Goal: Check status: Check status

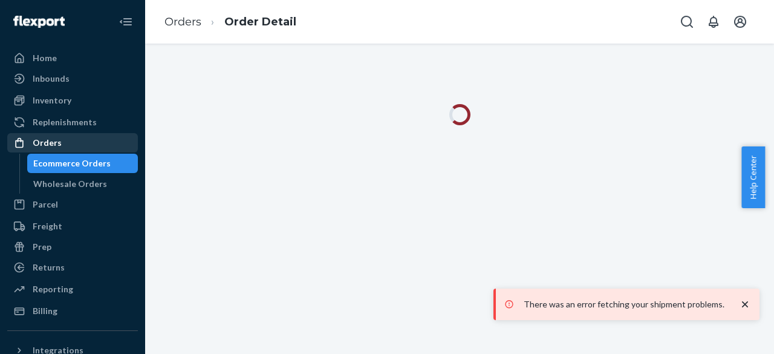
click at [37, 140] on div "Orders" at bounding box center [47, 143] width 29 height 12
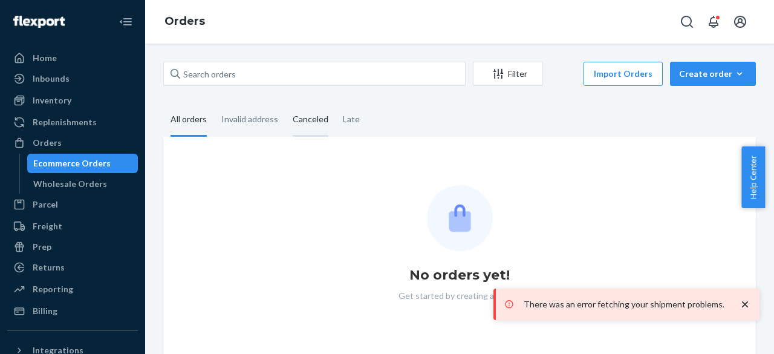
click at [304, 128] on div "Canceled" at bounding box center [311, 119] width 36 height 33
click at [285, 103] on input "Canceled" at bounding box center [285, 103] width 0 height 0
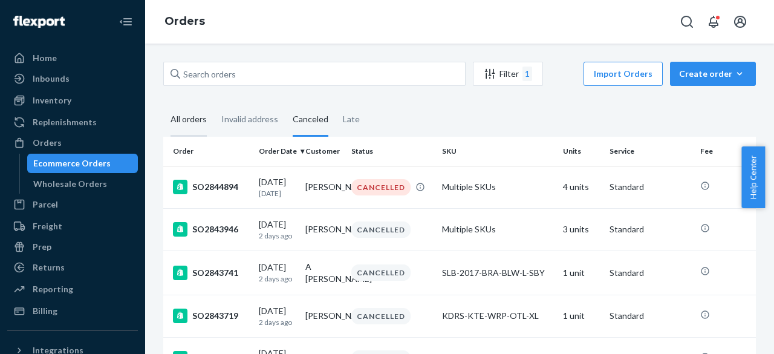
click at [182, 118] on div "All orders" at bounding box center [188, 119] width 36 height 33
click at [163, 103] on input "All orders" at bounding box center [163, 103] width 0 height 0
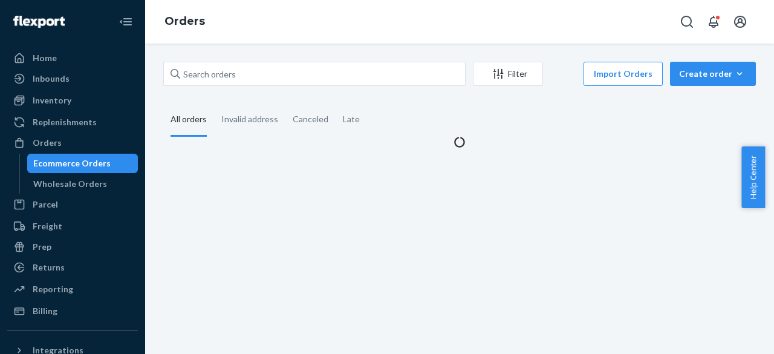
drag, startPoint x: 213, startPoint y: 55, endPoint x: 214, endPoint y: 65, distance: 9.7
click at [213, 62] on div "Filter Import Orders Create order Ecommerce order Removal order All orders Inva…" at bounding box center [459, 199] width 629 height 310
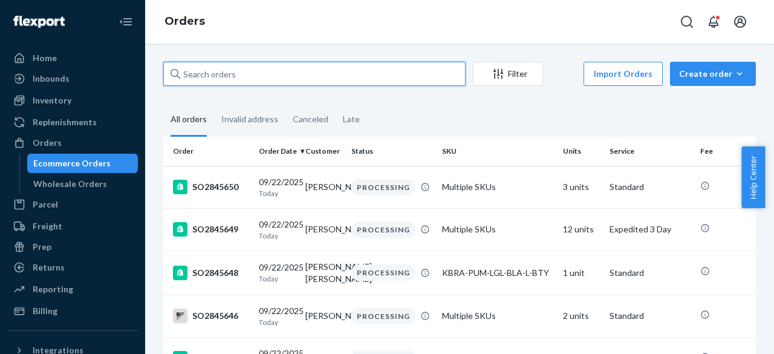
click at [214, 65] on input "text" at bounding box center [314, 74] width 302 height 24
paste input "SO2843075"
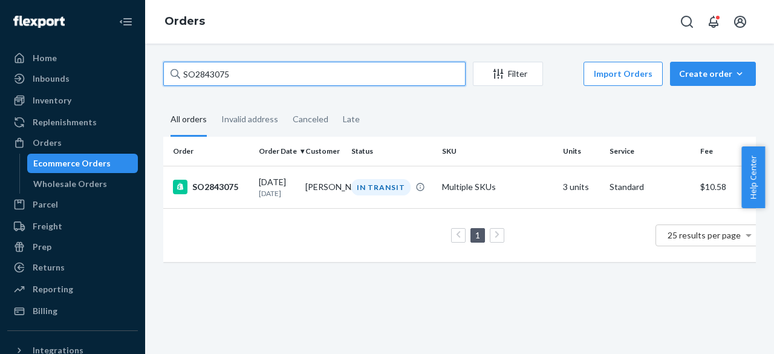
paste input "6"
paste input "7"
type input "SO2843077"
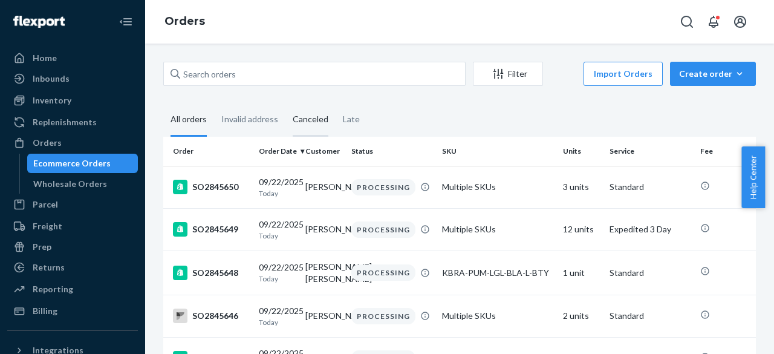
click at [303, 116] on div "Canceled" at bounding box center [311, 119] width 36 height 33
click at [285, 103] on input "Canceled" at bounding box center [285, 103] width 0 height 0
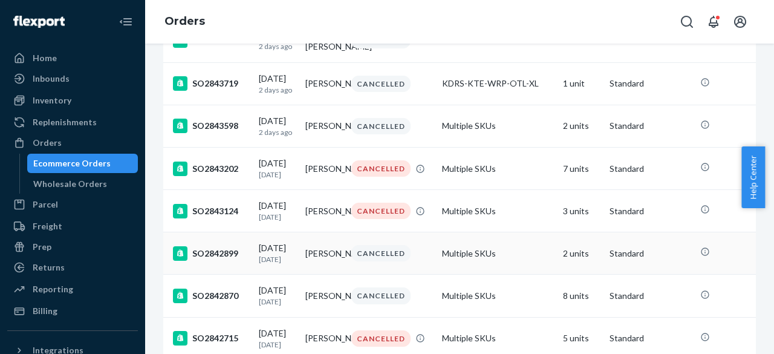
scroll to position [302, 0]
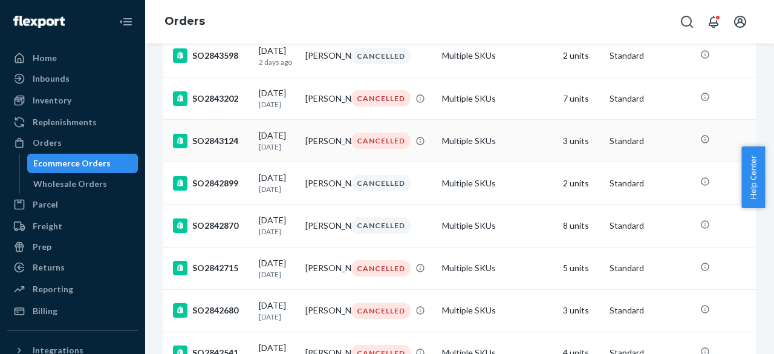
click at [214, 148] on div "SO2843124" at bounding box center [211, 141] width 76 height 15
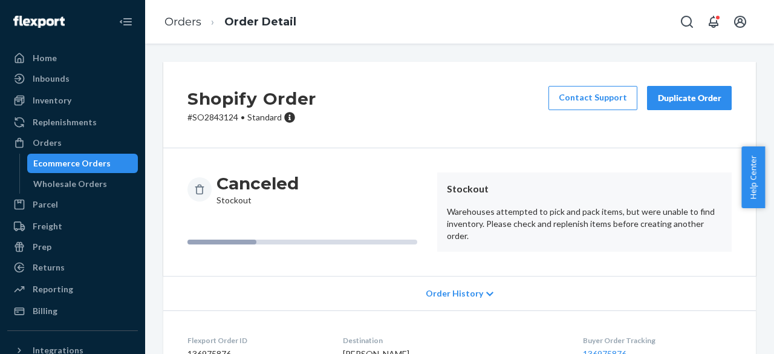
click at [213, 120] on p "# SO2843124 • Standard" at bounding box center [251, 117] width 129 height 12
copy p "SO2843124"
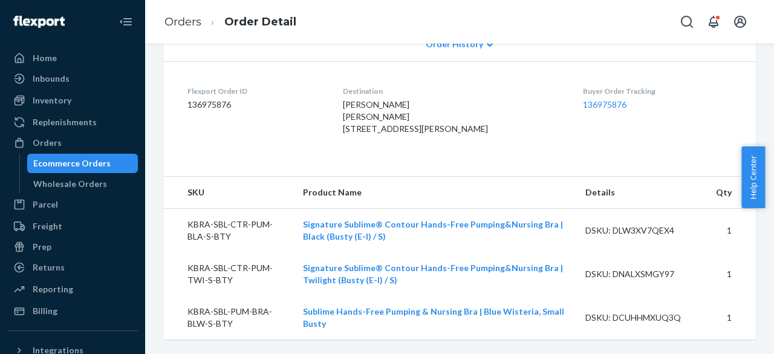
scroll to position [272, 0]
click at [235, 222] on td "KBRA-SBL-CTR-PUM-BLA-S-BTY" at bounding box center [228, 230] width 130 height 44
copy td "KBRA-SBL-CTR-PUM-BLA-S-BTY"
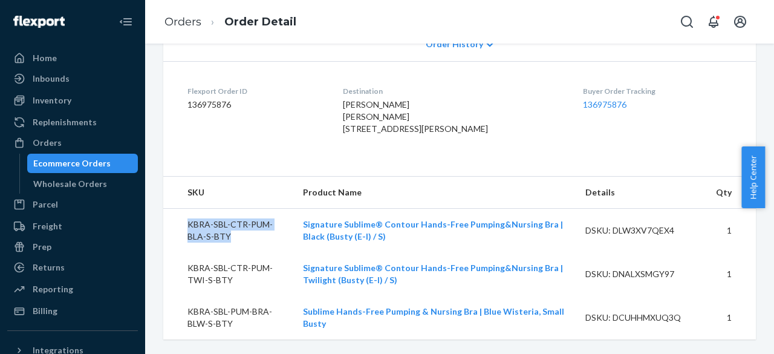
click at [220, 274] on td "KBRA-SBL-CTR-PUM-TWI-S-BTY" at bounding box center [228, 274] width 130 height 44
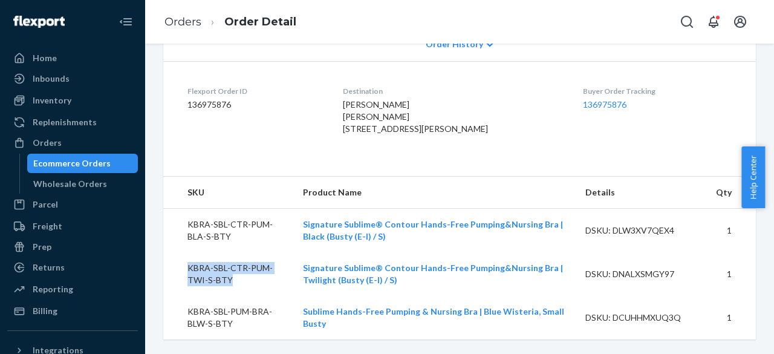
click at [220, 274] on td "KBRA-SBL-CTR-PUM-TWI-S-BTY" at bounding box center [228, 274] width 130 height 44
copy td "KBRA-SBL-CTR-PUM-TWI-S-BTY"
click at [221, 305] on td "KBRA-SBL-PUM-BRA-BLW-S-BTY" at bounding box center [228, 318] width 130 height 44
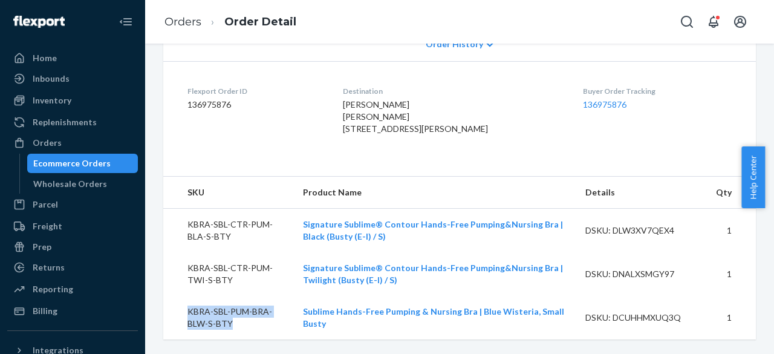
click at [221, 305] on td "KBRA-SBL-PUM-BRA-BLW-S-BTY" at bounding box center [228, 318] width 130 height 44
copy td "KBRA-SBL-PUM-BRA-BLW-S-BTY"
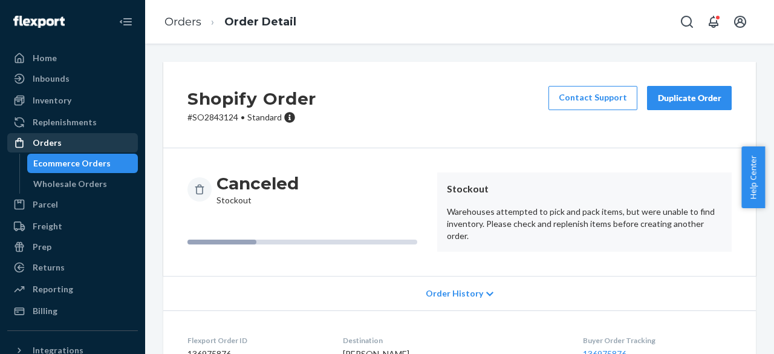
click at [86, 149] on div "Orders" at bounding box center [72, 142] width 128 height 17
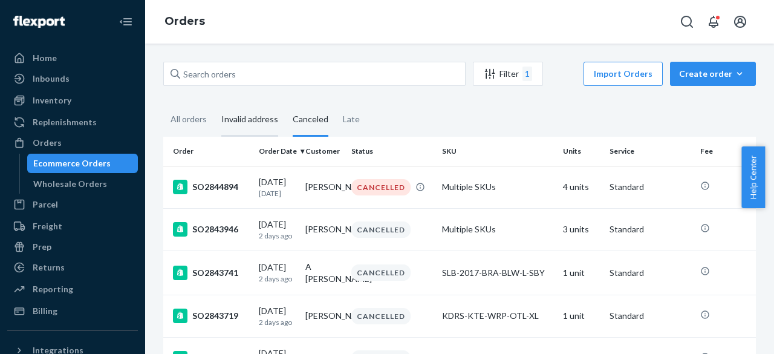
scroll to position [252, 0]
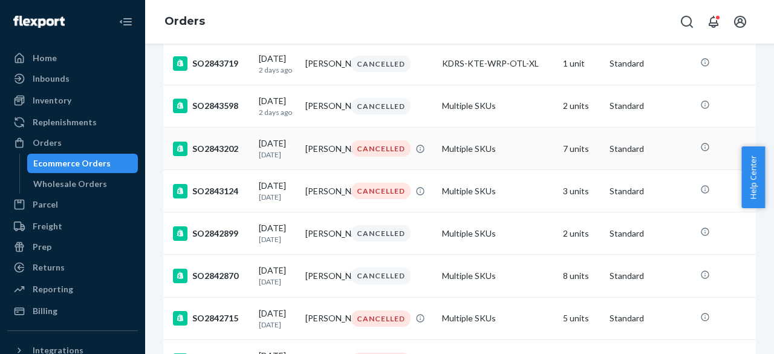
click at [217, 152] on div "SO2843202" at bounding box center [211, 148] width 76 height 15
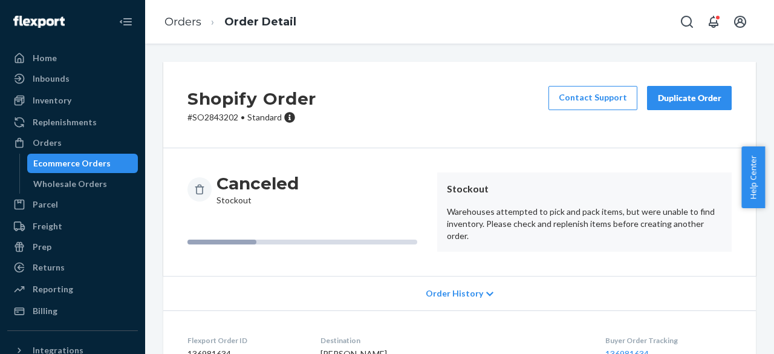
click at [227, 117] on p "# SO2843202 • Standard" at bounding box center [251, 117] width 129 height 12
copy p "SO2843202"
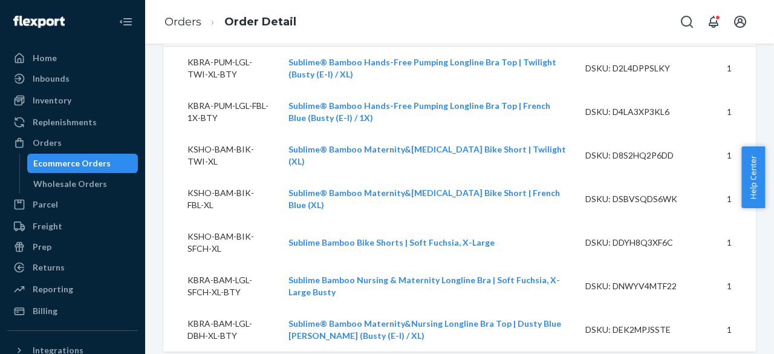
scroll to position [423, 0]
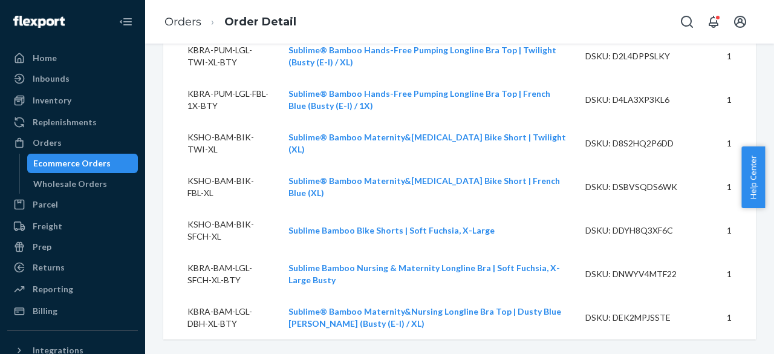
click at [228, 74] on td "KBRA-PUM-LGL-TWI-XL-BTY" at bounding box center [220, 56] width 115 height 44
copy td "KBRA-PUM-LGL-TWI-XL-BTY"
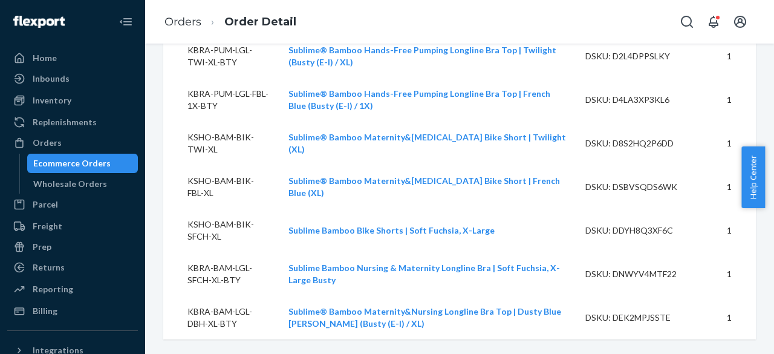
click at [225, 121] on td "KBRA-PUM-LGL-FBL-1X-BTY" at bounding box center [220, 100] width 115 height 44
click at [224, 121] on td "KBRA-PUM-LGL-FBL-1X-BTY" at bounding box center [220, 100] width 115 height 44
click at [223, 119] on td "KBRA-PUM-LGL-FBL-1X-BTY" at bounding box center [220, 100] width 115 height 44
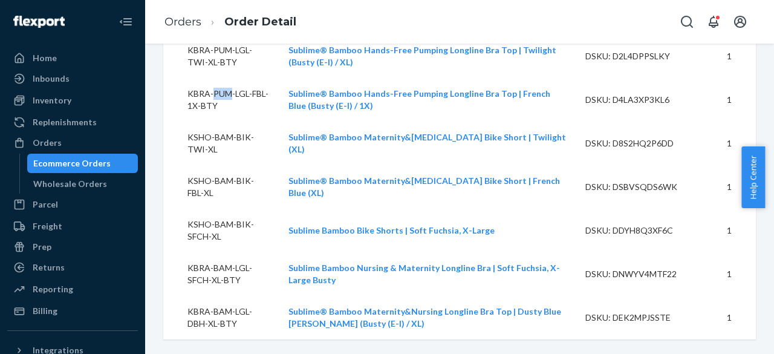
click at [223, 119] on td "KBRA-PUM-LGL-FBL-1X-BTY" at bounding box center [220, 100] width 115 height 44
copy td "KBRA-PUM-LGL-FBL-1X-BTY"
click at [208, 165] on td "KSHO-BAM-BIK-TWI-XL" at bounding box center [220, 143] width 115 height 44
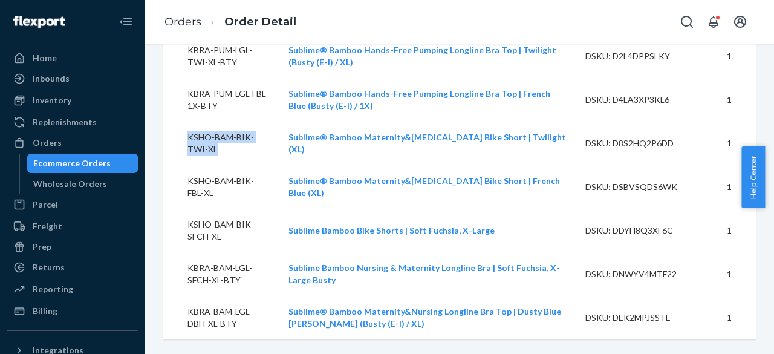
click at [208, 165] on td "KSHO-BAM-BIK-TWI-XL" at bounding box center [220, 143] width 115 height 44
copy td "KSHO-BAM-BIK-TWI-XL"
click at [196, 177] on td "KSHO-BAM-BIK-FBL-XL" at bounding box center [220, 187] width 115 height 44
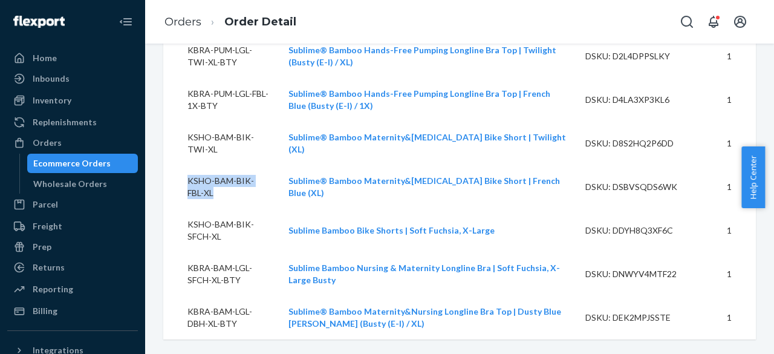
click at [196, 177] on td "KSHO-BAM-BIK-FBL-XL" at bounding box center [220, 187] width 115 height 44
copy td "KSHO-BAM-BIK-FBL-XL"
click at [217, 232] on td "KSHO-BAM-BIK-SFCH-XL" at bounding box center [220, 231] width 115 height 44
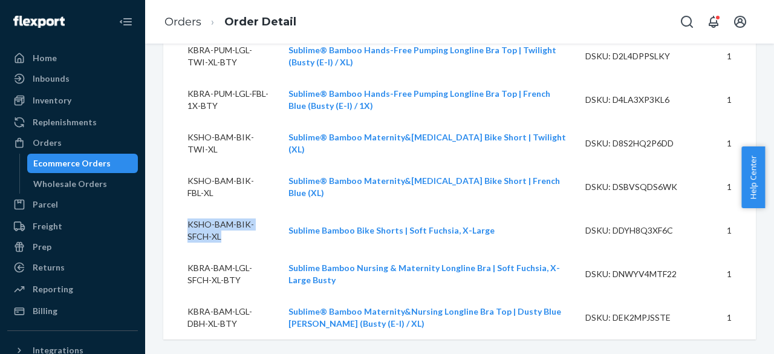
click at [216, 232] on td "KSHO-BAM-BIK-SFCH-XL" at bounding box center [220, 231] width 115 height 44
copy td "KSHO-BAM-BIK-SFCH-XL"
click at [206, 266] on td "KBRA-BAM-LGL-SFCH-XL-BTY" at bounding box center [220, 274] width 115 height 44
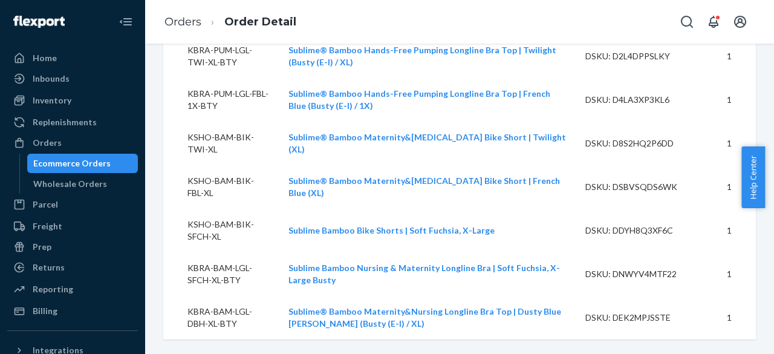
click at [210, 321] on td "KBRA-BAM-LGL-DBH-XL-BTY" at bounding box center [220, 318] width 115 height 44
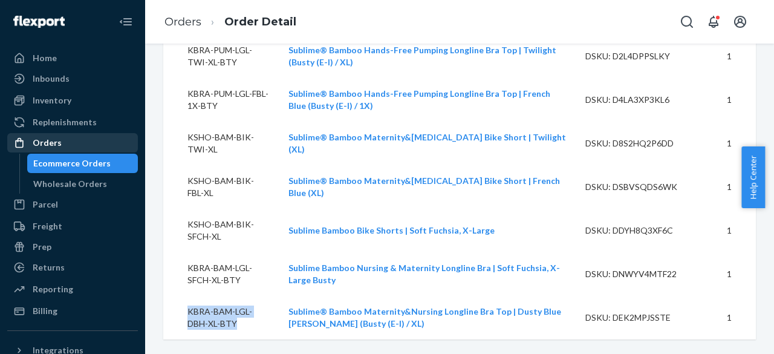
click at [45, 146] on div "Orders" at bounding box center [47, 143] width 29 height 12
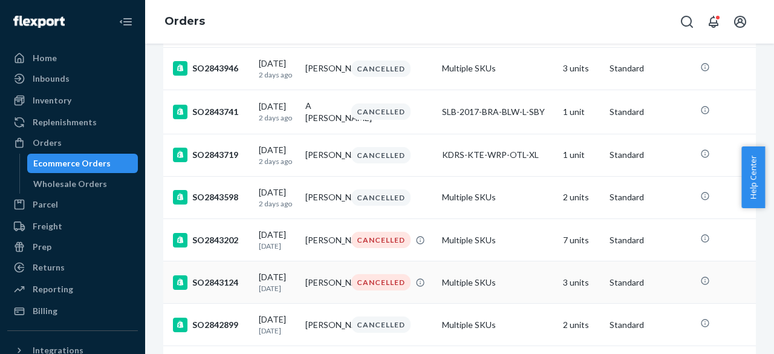
scroll to position [27, 0]
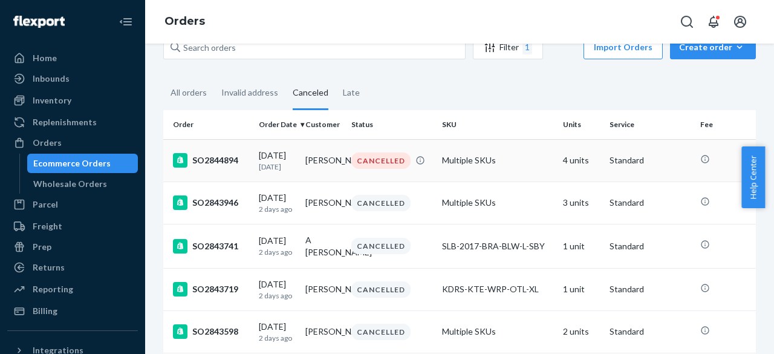
click at [207, 173] on td "SO2844894" at bounding box center [208, 160] width 91 height 42
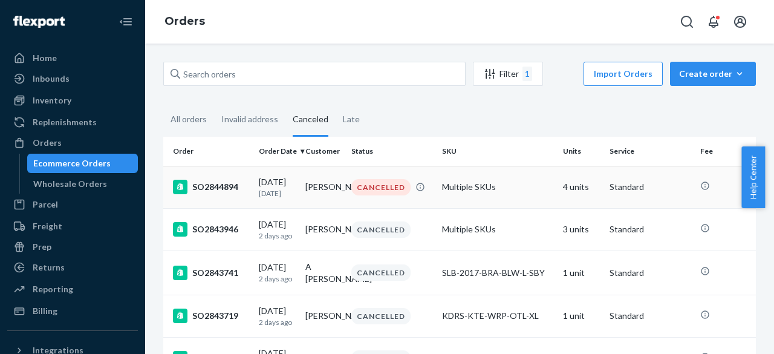
click at [217, 186] on div "SO2844894" at bounding box center [211, 187] width 76 height 15
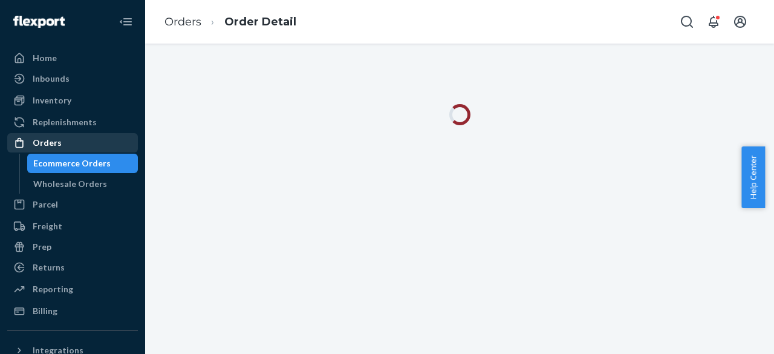
click at [57, 141] on div "Orders" at bounding box center [47, 143] width 29 height 12
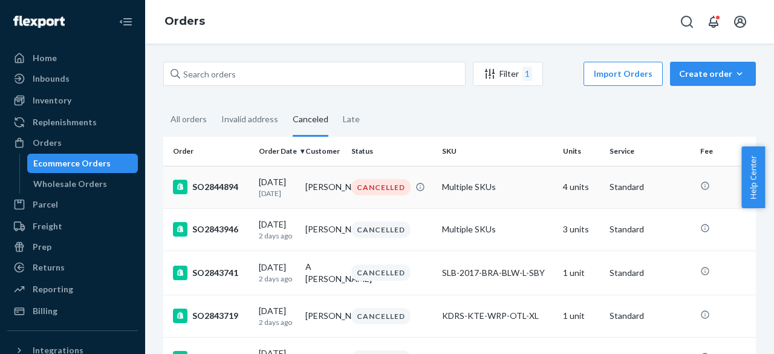
click at [215, 186] on div "SO2844894" at bounding box center [211, 187] width 76 height 15
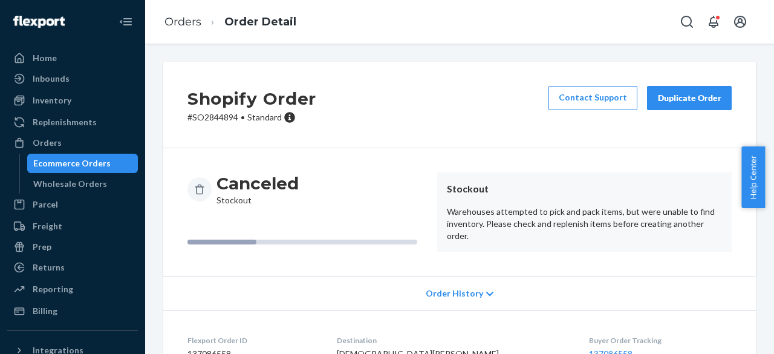
click at [228, 123] on p "# SO2844894 • Standard" at bounding box center [251, 117] width 129 height 12
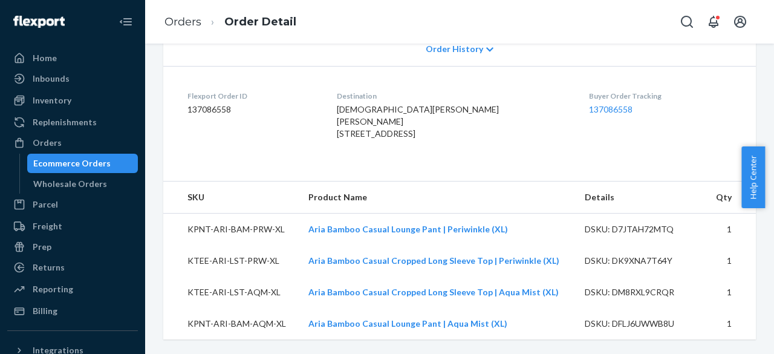
click at [212, 225] on td "KPNT-ARI-BAM-PRW-XL" at bounding box center [230, 229] width 135 height 32
click at [219, 261] on td "KTEE-ARI-LST-PRW-XL" at bounding box center [230, 260] width 135 height 31
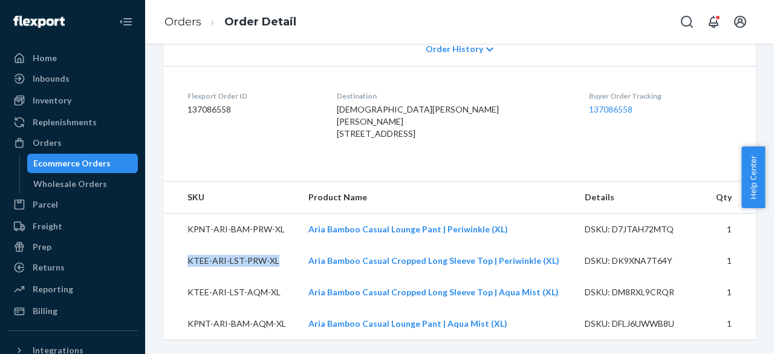
click at [219, 261] on td "KTEE-ARI-LST-PRW-XL" at bounding box center [230, 260] width 135 height 31
click at [201, 297] on td "KTEE-ARI-LST-AQM-XL" at bounding box center [230, 291] width 135 height 31
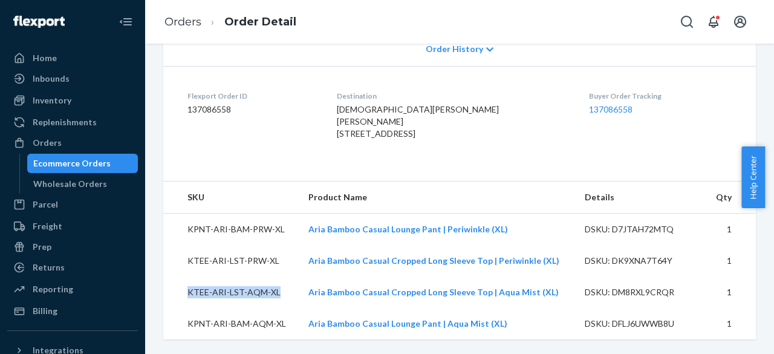
click at [201, 297] on td "KTEE-ARI-LST-AQM-XL" at bounding box center [230, 291] width 135 height 31
click at [238, 321] on td "KPNT-ARI-BAM-AQM-XL" at bounding box center [230, 323] width 135 height 31
click at [239, 233] on td "KPNT-ARI-BAM-PRW-XL" at bounding box center [230, 229] width 135 height 32
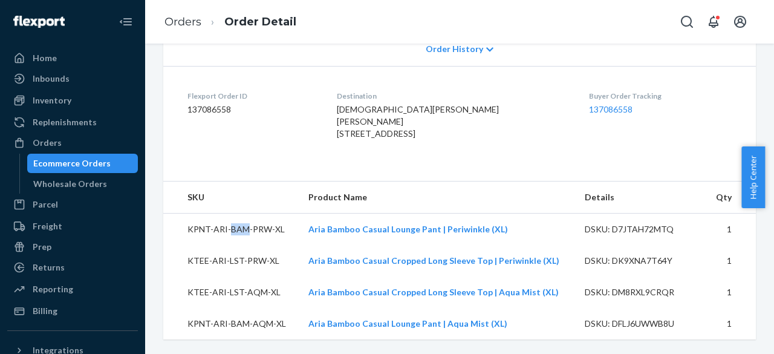
click at [239, 233] on td "KPNT-ARI-BAM-PRW-XL" at bounding box center [230, 229] width 135 height 32
click at [238, 231] on td "KPNT-ARI-BAM-PRW-XL" at bounding box center [230, 229] width 135 height 32
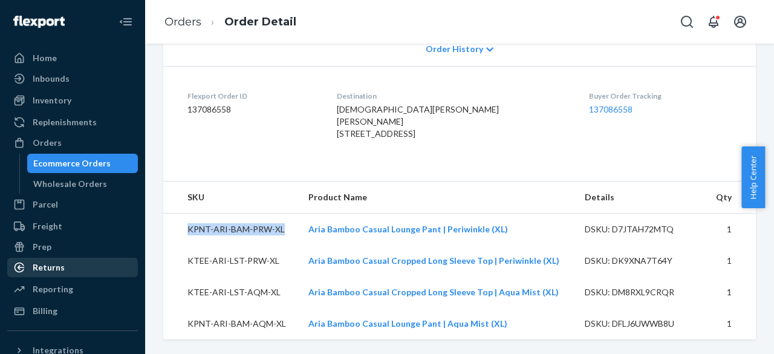
click at [46, 268] on div "Returns" at bounding box center [49, 267] width 32 height 12
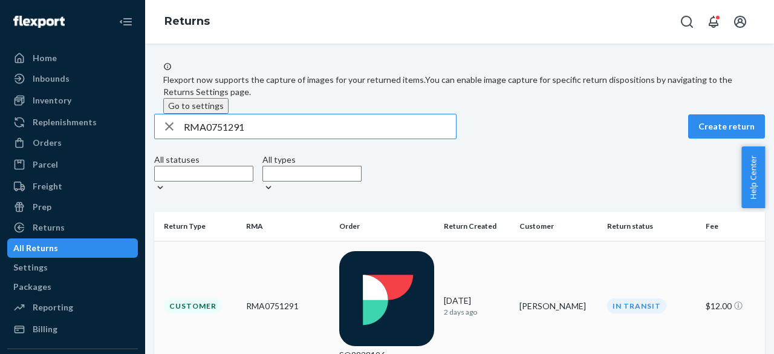
type input "RMA0751291"
click at [269, 300] on div "RMA0751291" at bounding box center [287, 306] width 83 height 12
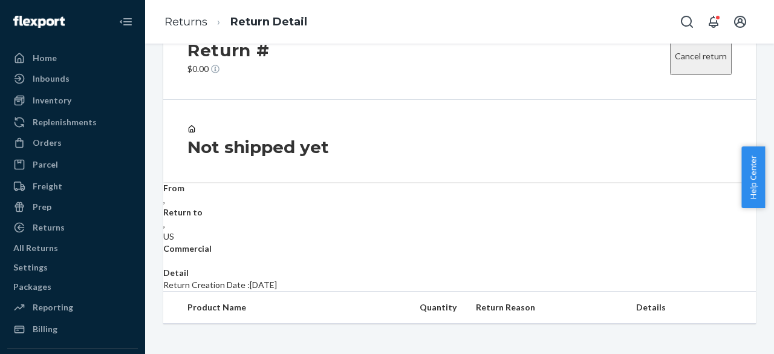
scroll to position [112, 0]
click at [49, 230] on div "Returns" at bounding box center [49, 227] width 32 height 12
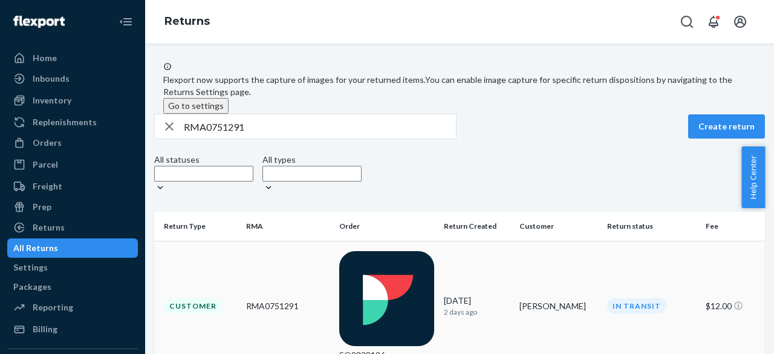
click at [273, 300] on div "RMA0751291" at bounding box center [287, 306] width 83 height 12
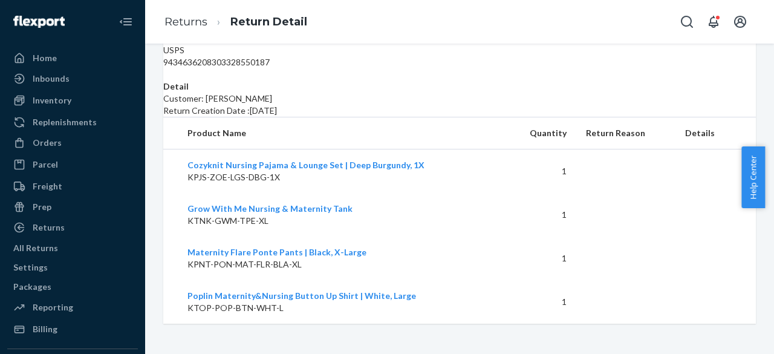
scroll to position [323, 0]
click at [57, 233] on div "Returns" at bounding box center [49, 227] width 32 height 12
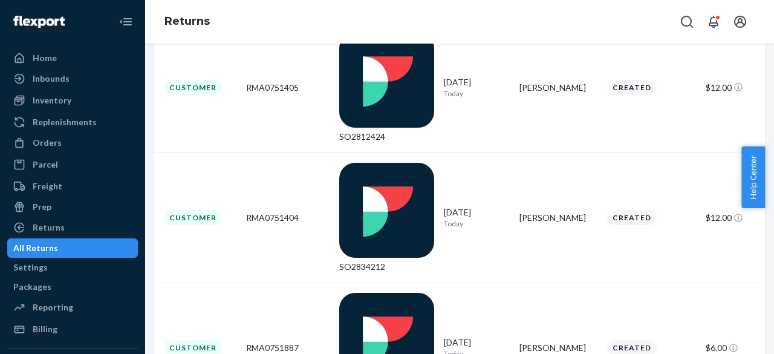
scroll to position [4181, 0]
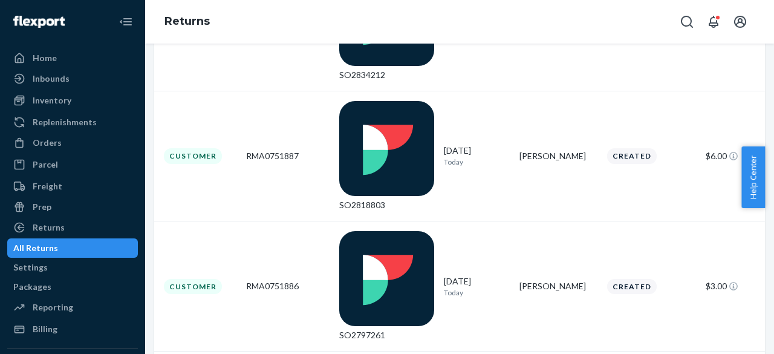
click at [540, 307] on div "Flexport now supports the capture of images for your returned items. You can en…" at bounding box center [459, 199] width 629 height 310
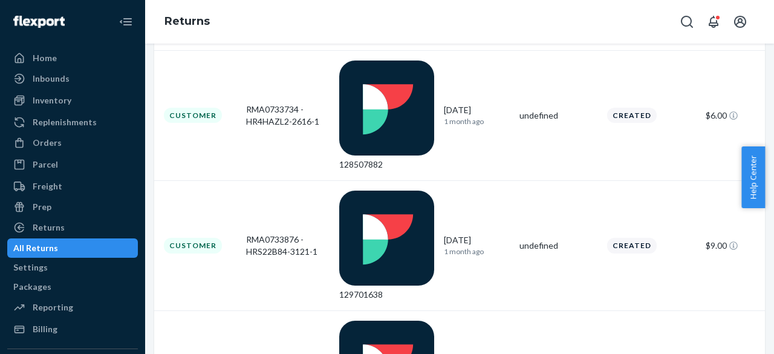
scroll to position [1451, 0]
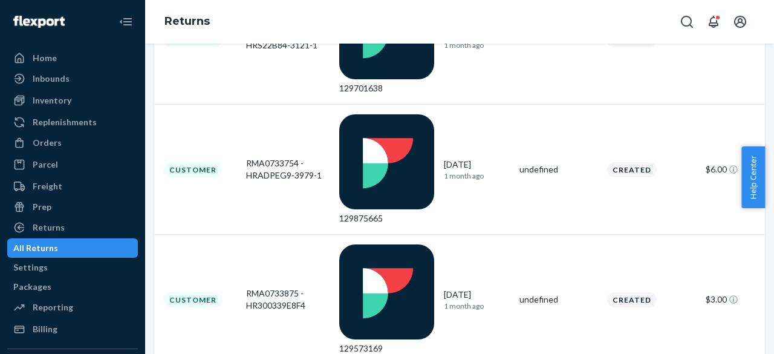
drag, startPoint x: 762, startPoint y: 323, endPoint x: 753, endPoint y: 309, distance: 16.6
click at [760, 353] on html "Home Inbounds Shipping Plans Problems Inventory Products Branded Packaging Repl…" at bounding box center [387, 177] width 774 height 354
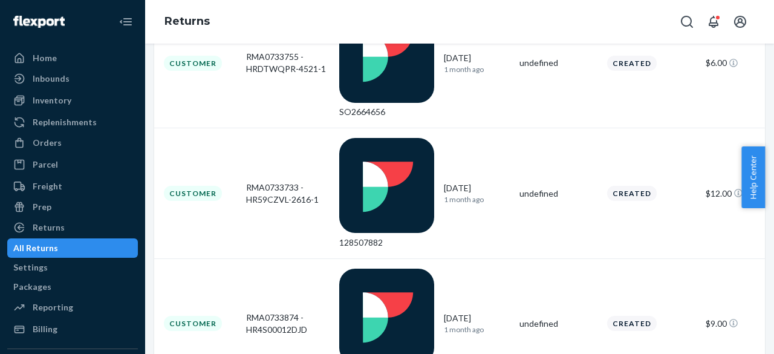
scroll to position [2397, 3]
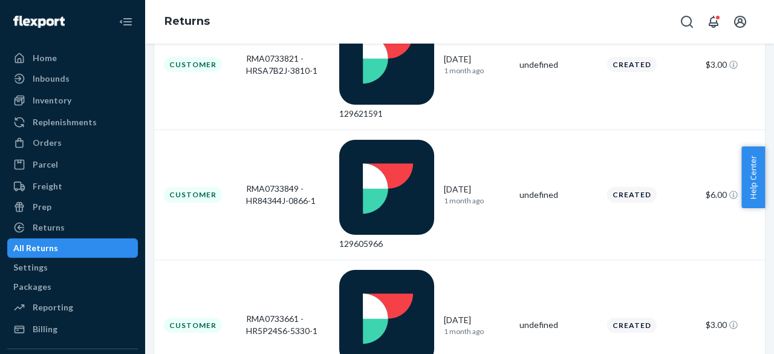
drag, startPoint x: 769, startPoint y: 167, endPoint x: 755, endPoint y: 382, distance: 215.6
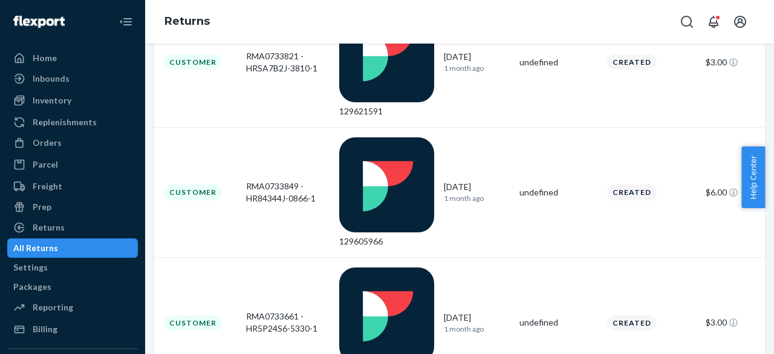
click at [755, 353] on html "Home Inbounds Shipping Plans Problems Inventory Products Branded Packaging Repl…" at bounding box center [387, 177] width 774 height 354
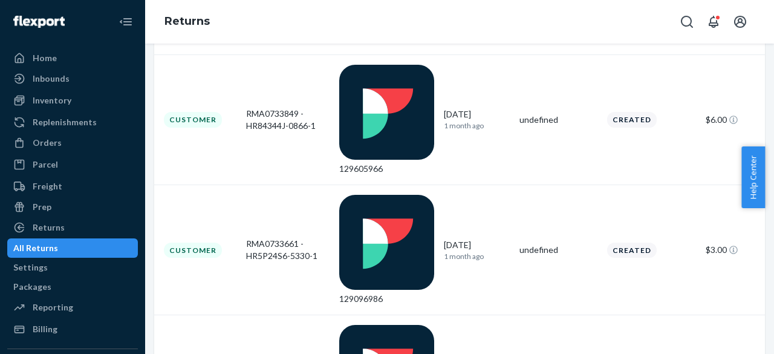
scroll to position [4349, 3]
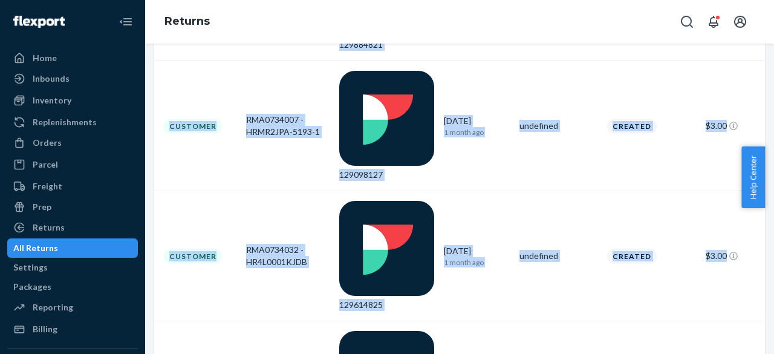
scroll to position [4361, 3]
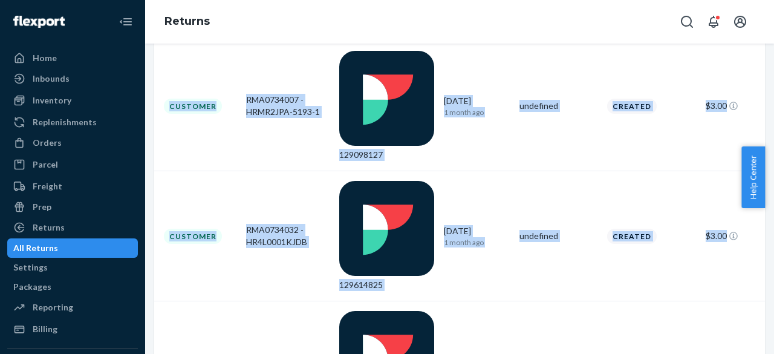
drag, startPoint x: 766, startPoint y: 334, endPoint x: 773, endPoint y: 382, distance: 48.3
click at [764, 353] on html "Home Inbounds Shipping Plans Problems Inventory Products Branded Packaging Repl…" at bounding box center [387, 177] width 774 height 354
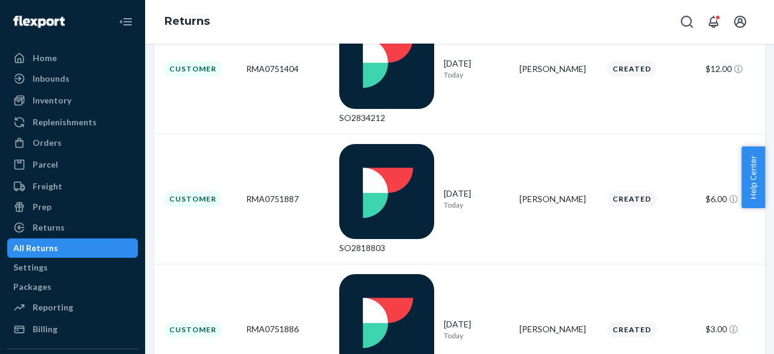
scroll to position [4181, 0]
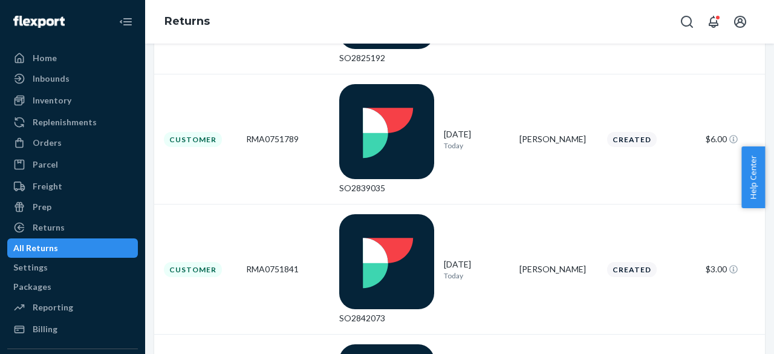
scroll to position [4255, 0]
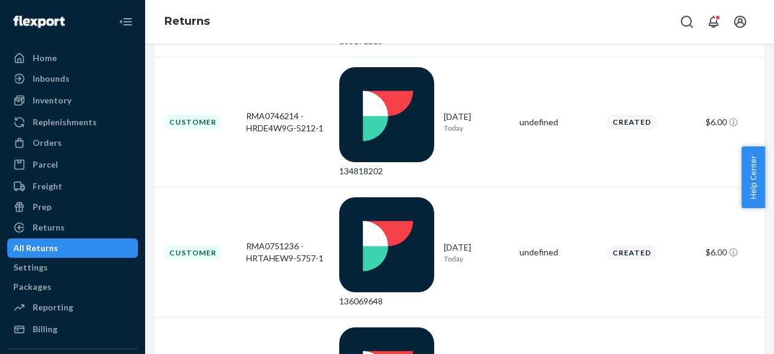
scroll to position [4361, 0]
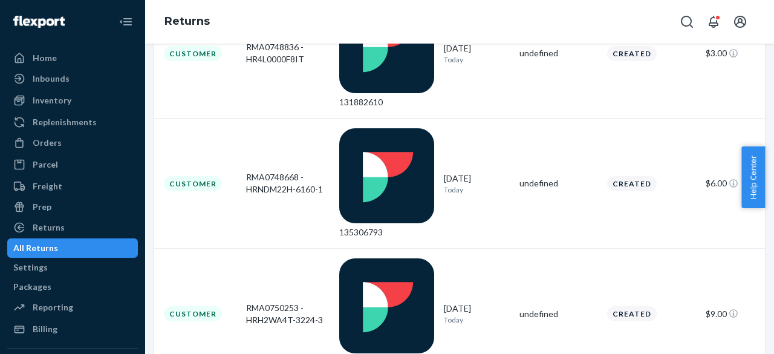
scroll to position [4251, 0]
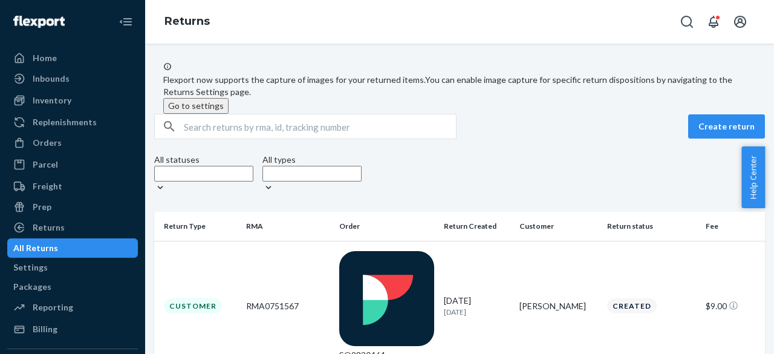
scroll to position [4188, 0]
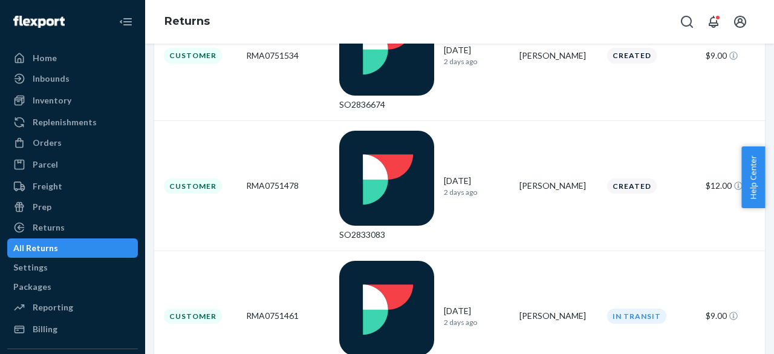
scroll to position [4243, 0]
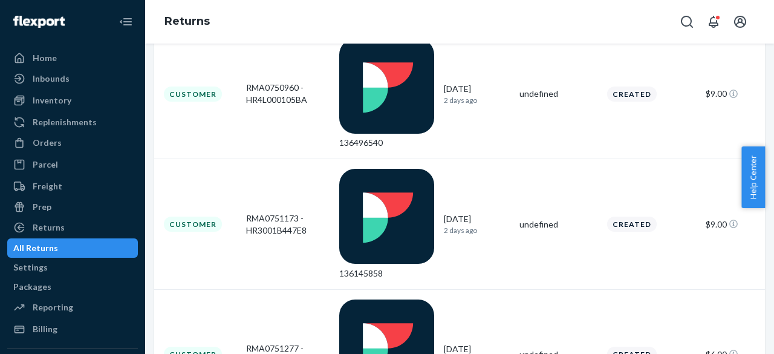
scroll to position [4373, 0]
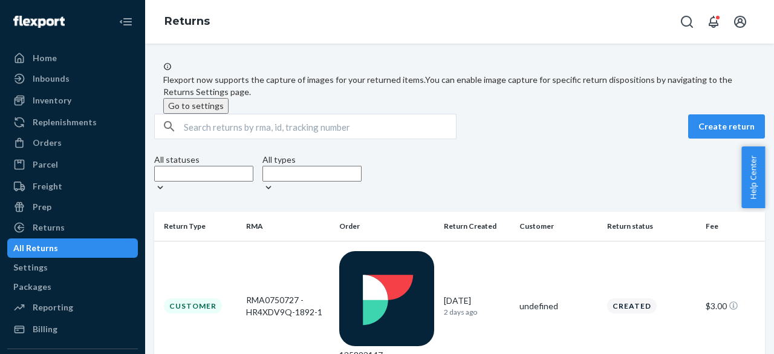
scroll to position [4361, 0]
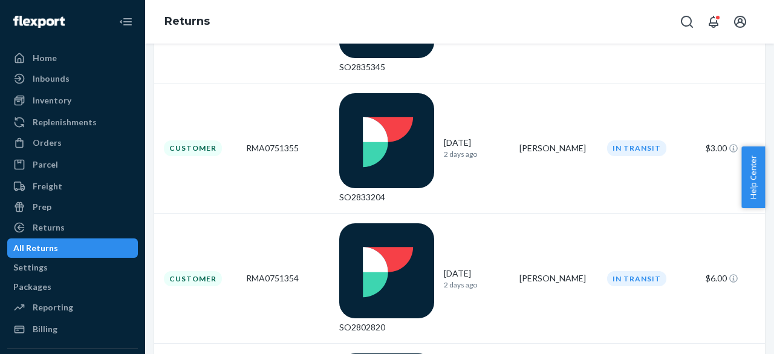
scroll to position [4015, 0]
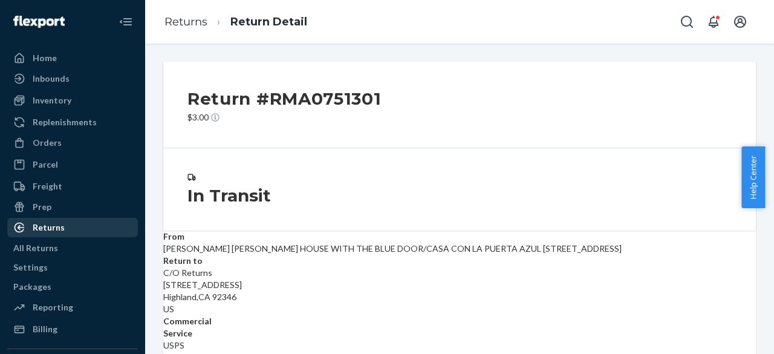
click at [49, 229] on div "Returns" at bounding box center [49, 227] width 32 height 12
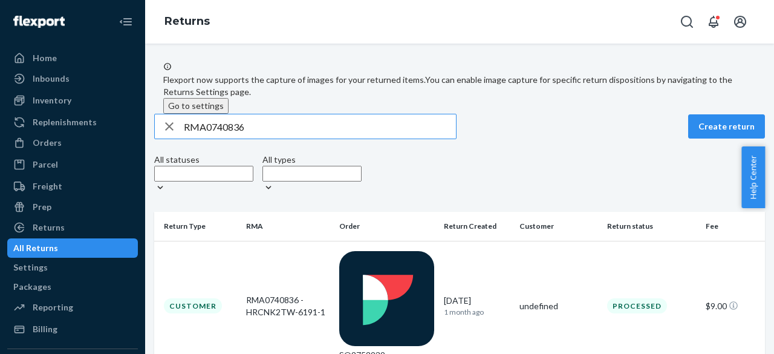
type input "RMA0740836"
